Goal: Transaction & Acquisition: Obtain resource

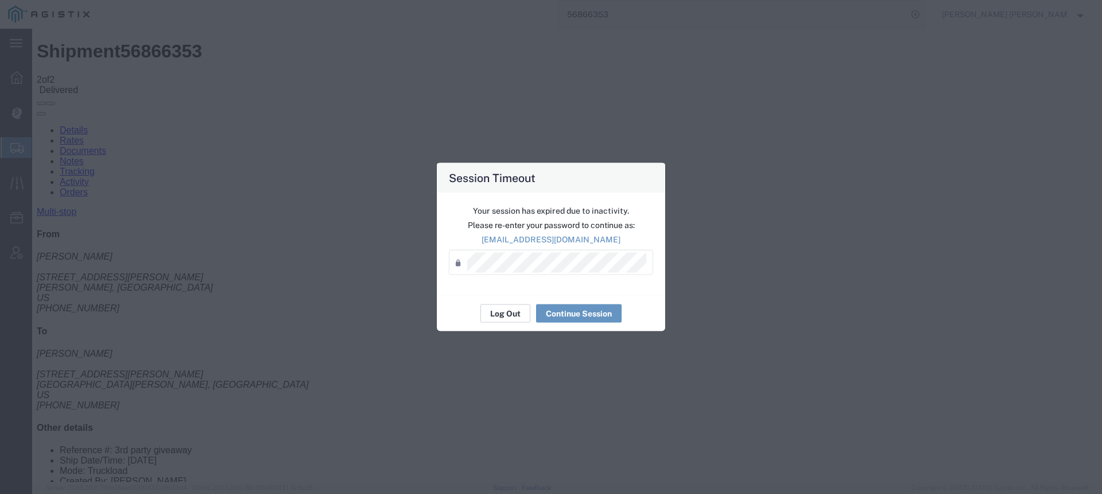
click at [509, 316] on button "Log Out" at bounding box center [505, 313] width 50 height 18
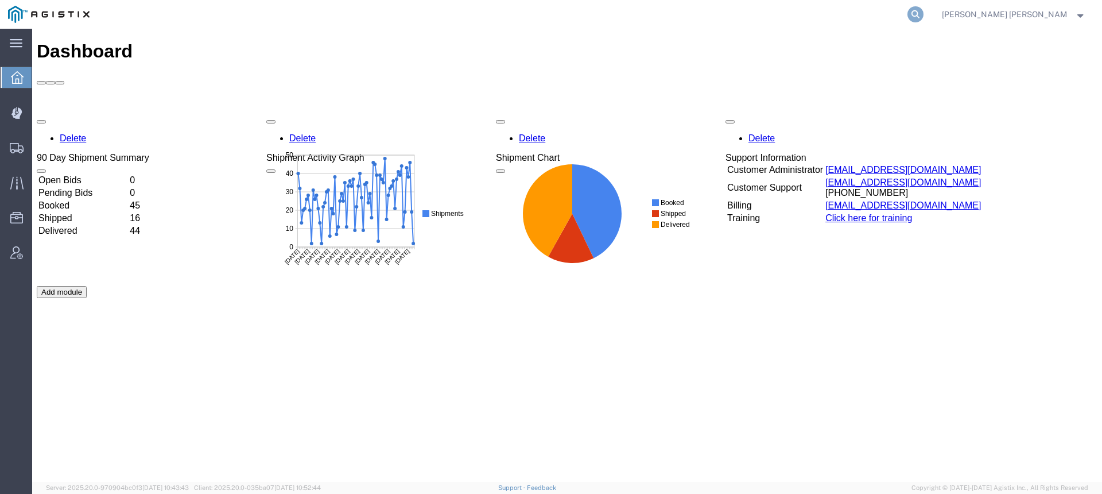
click at [923, 15] on icon at bounding box center [915, 14] width 16 height 16
click at [907, 14] on input "search" at bounding box center [732, 15] width 349 height 28
paste input "56951846"
type input "56951846"
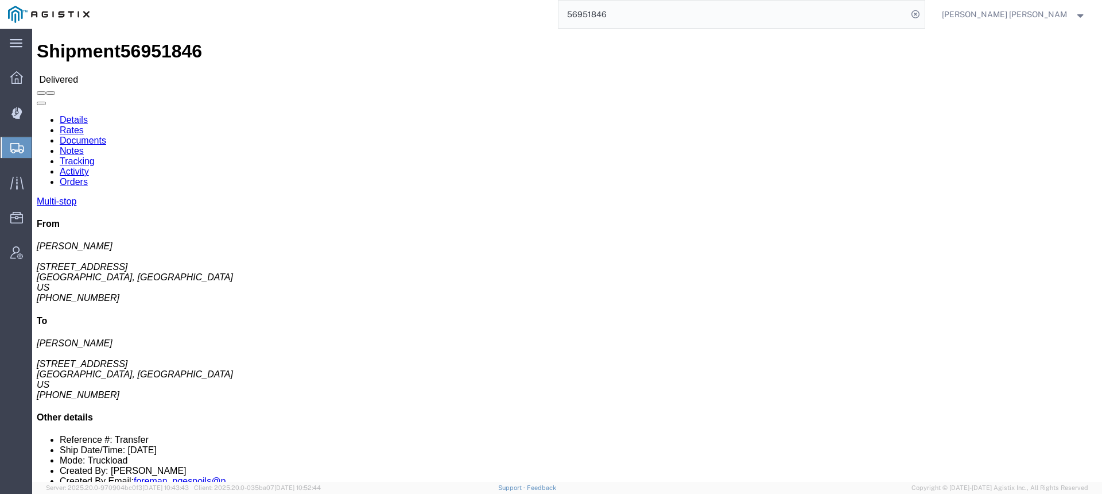
click link "Documents"
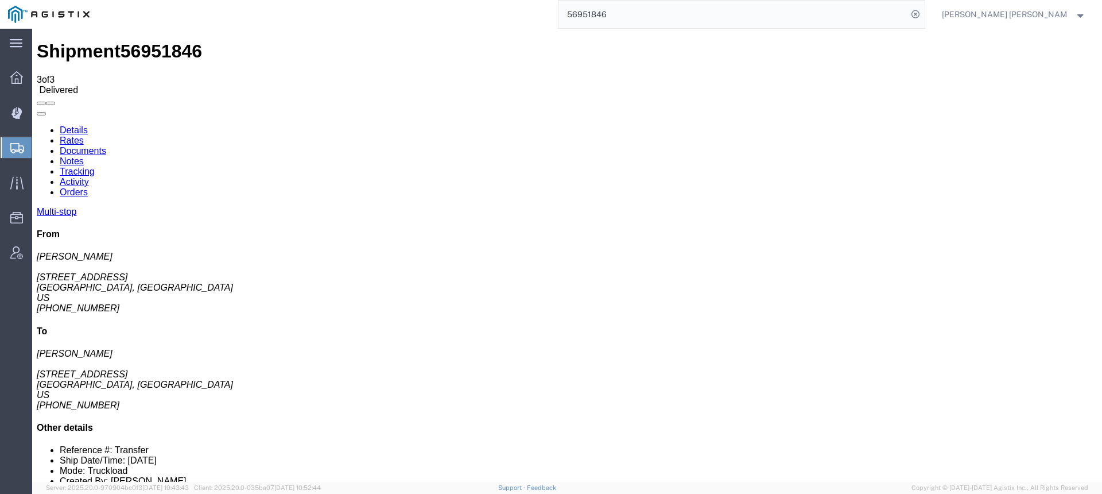
checkbox input "true"
